Goal: Task Accomplishment & Management: Manage account settings

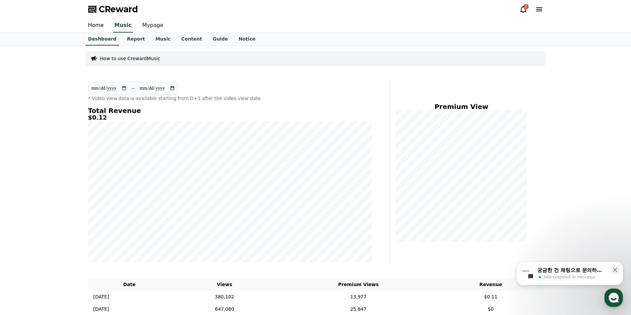
drag, startPoint x: 145, startPoint y: 25, endPoint x: 142, endPoint y: 31, distance: 6.4
click at [145, 25] on link "Mypage" at bounding box center [153, 26] width 32 height 14
select select "**********"
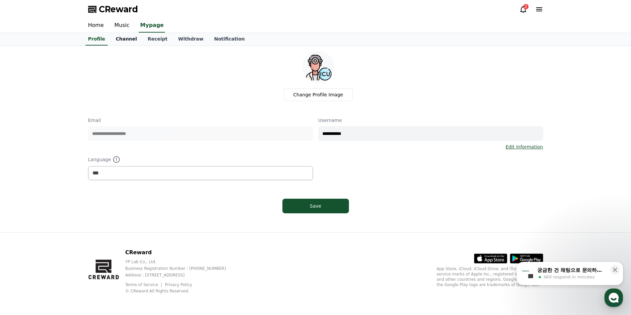
click at [129, 40] on link "Channel" at bounding box center [126, 39] width 32 height 13
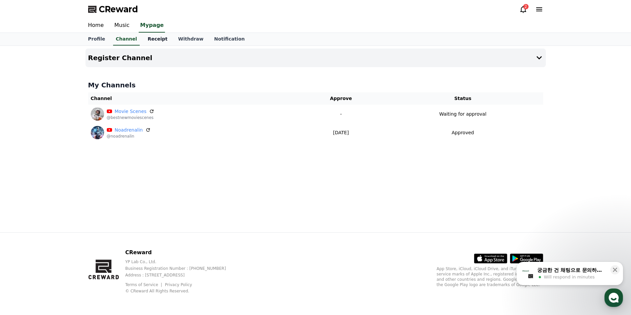
click at [151, 41] on link "Receipt" at bounding box center [157, 39] width 31 height 13
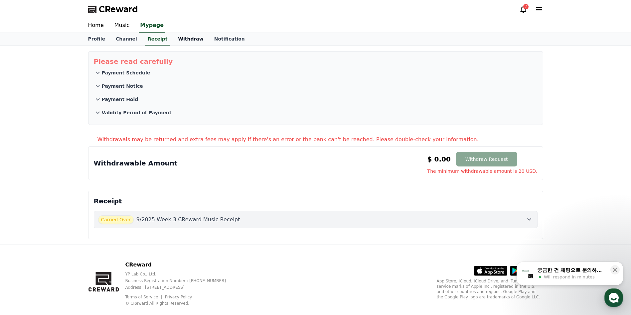
click at [182, 37] on link "Withdraw" at bounding box center [191, 39] width 36 height 13
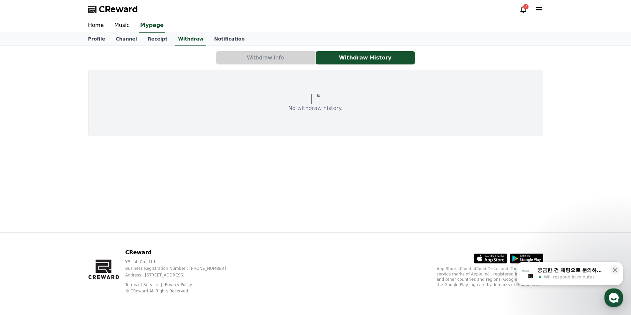
click at [249, 64] on button "Withdraw Info" at bounding box center [265, 57] width 99 height 13
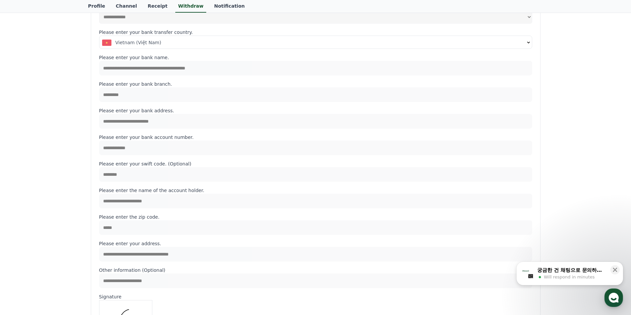
scroll to position [133, 0]
